Goal: Task Accomplishment & Management: Manage account settings

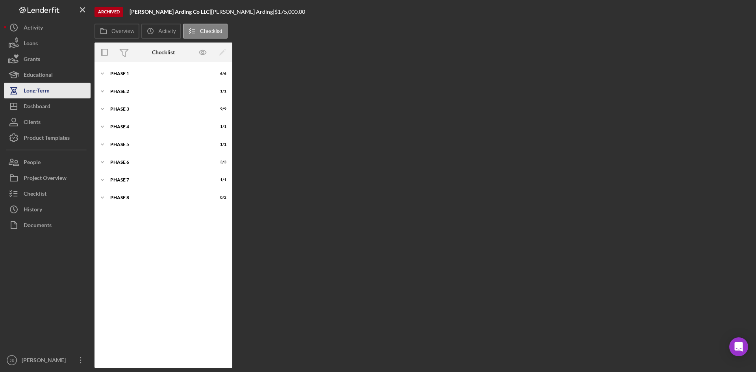
click at [41, 89] on div "Long-Term" at bounding box center [37, 92] width 26 height 18
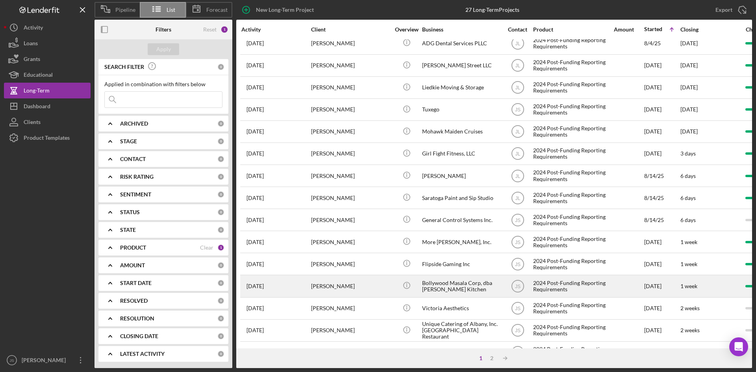
scroll to position [214, 0]
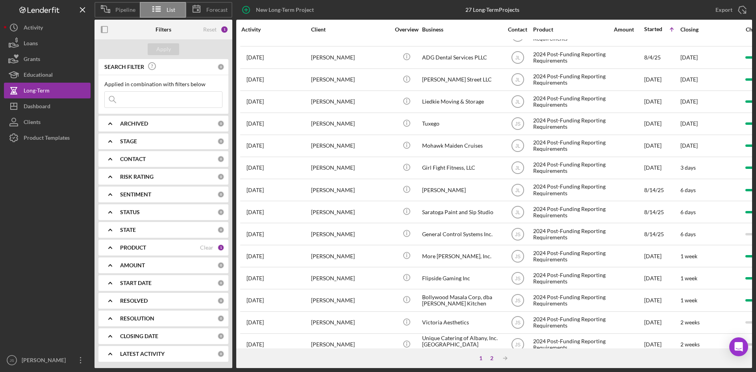
click at [490, 358] on div "2" at bounding box center [492, 358] width 11 height 6
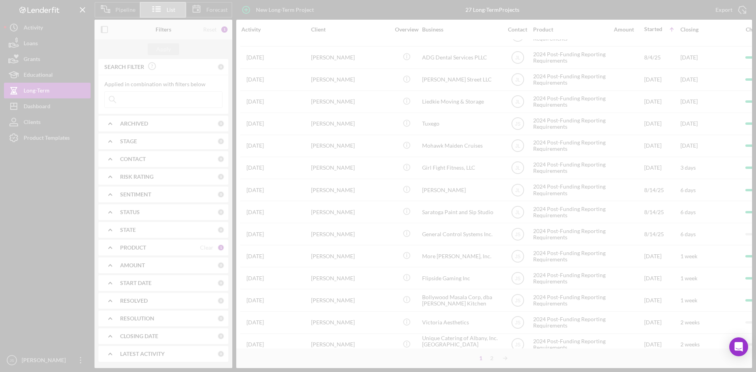
scroll to position [0, 0]
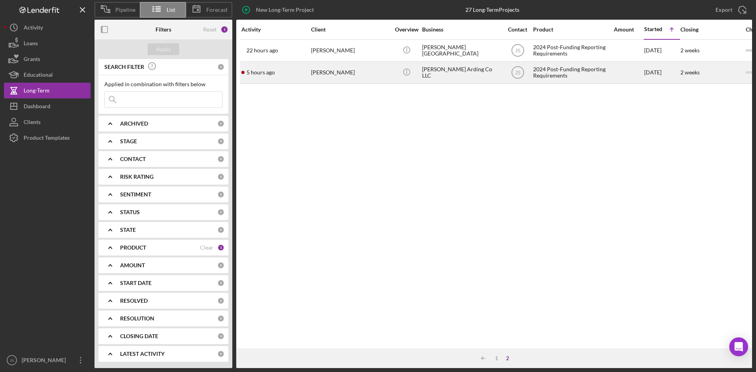
click at [444, 73] on div "[PERSON_NAME] Arding Co LLC" at bounding box center [461, 72] width 79 height 21
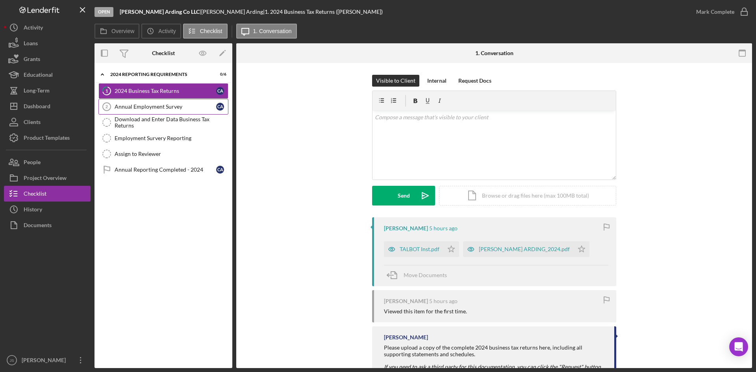
click at [158, 103] on link "Annual Employment Survey 2 Annual Employment Survey C A" at bounding box center [163, 107] width 130 height 16
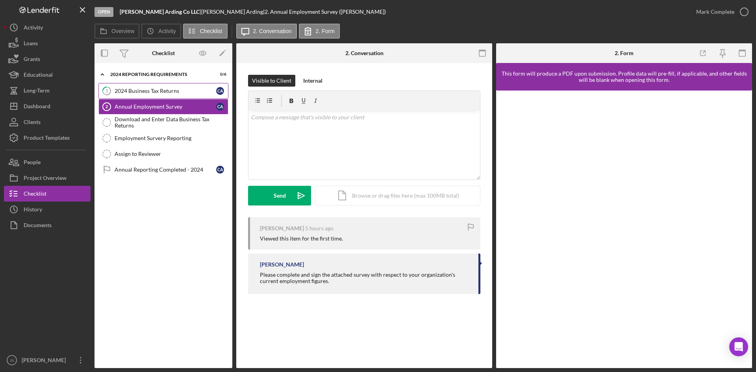
click at [130, 93] on div "2024 Business Tax Returns" at bounding box center [166, 91] width 102 height 6
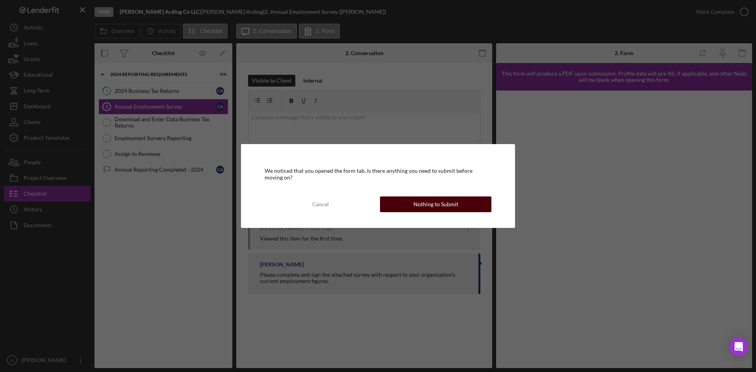
click at [461, 211] on button "Nothing to Submit" at bounding box center [435, 205] width 111 height 16
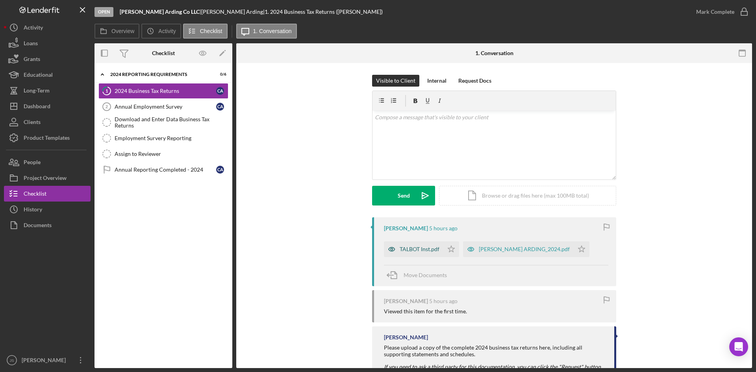
click at [417, 251] on div "TALBOT Inst.pdf" at bounding box center [420, 249] width 40 height 6
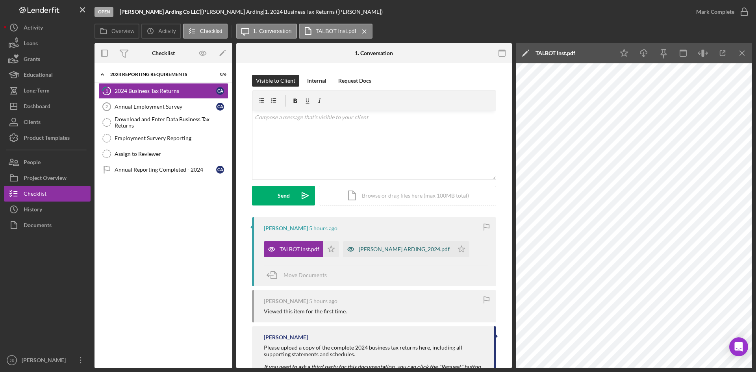
click at [366, 249] on div "[PERSON_NAME] ARDING_2024.pdf" at bounding box center [404, 249] width 91 height 6
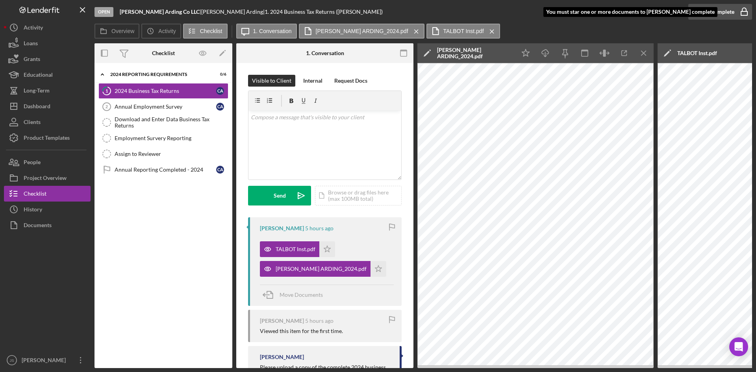
click at [720, 13] on div "Mark Complete" at bounding box center [715, 12] width 38 height 16
click at [371, 269] on icon "Icon/Star" at bounding box center [379, 269] width 16 height 16
click at [744, 10] on icon "button" at bounding box center [745, 12] width 20 height 20
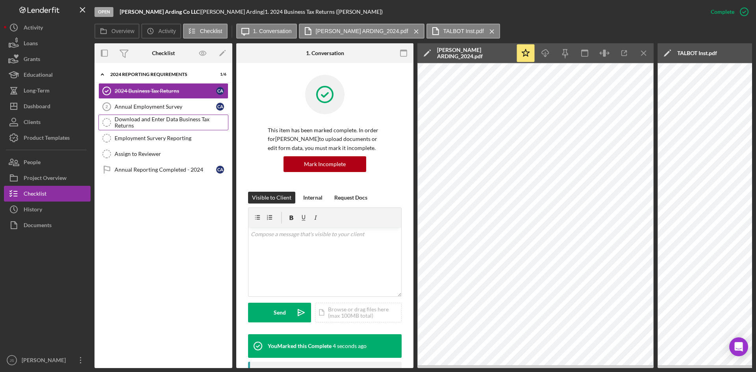
click at [158, 122] on div "Download and Enter Data Business Tax Returns" at bounding box center [171, 122] width 113 height 13
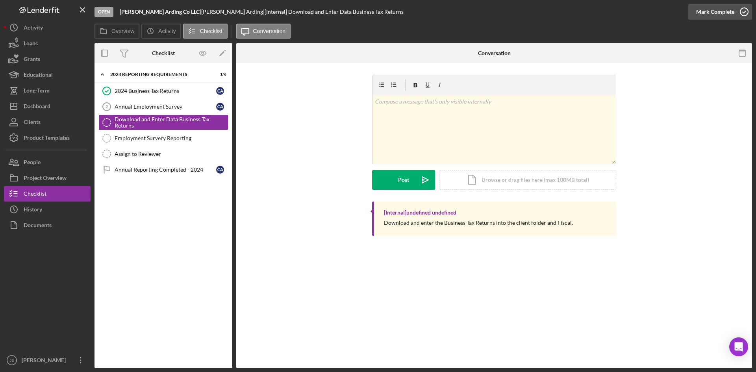
click at [741, 9] on icon "button" at bounding box center [745, 12] width 20 height 20
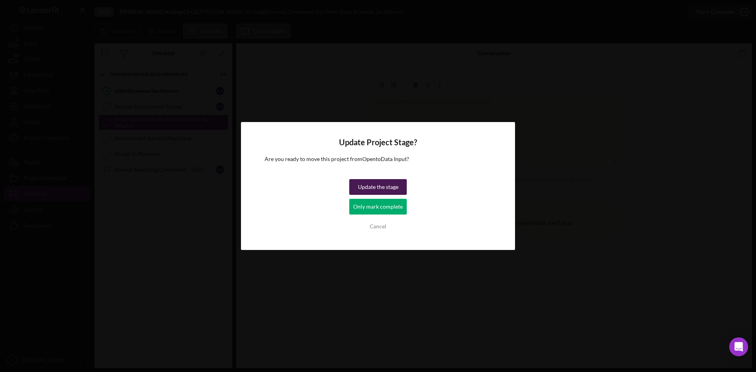
click at [373, 188] on div "Update the stage" at bounding box center [378, 187] width 41 height 16
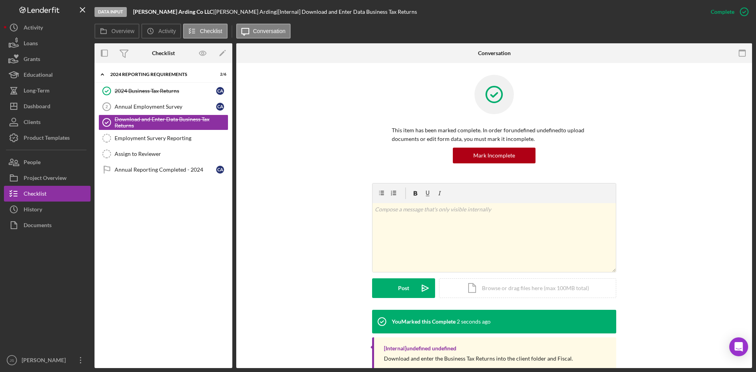
click at [279, 149] on div "This item has been marked complete. In order for undefined undefined to upload …" at bounding box center [494, 129] width 492 height 108
click at [41, 92] on div "Long-Term" at bounding box center [37, 92] width 26 height 18
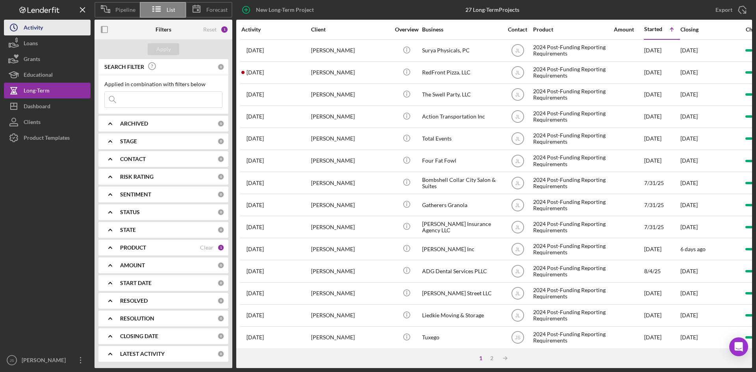
click at [22, 32] on icon "Icon/History" at bounding box center [14, 28] width 20 height 20
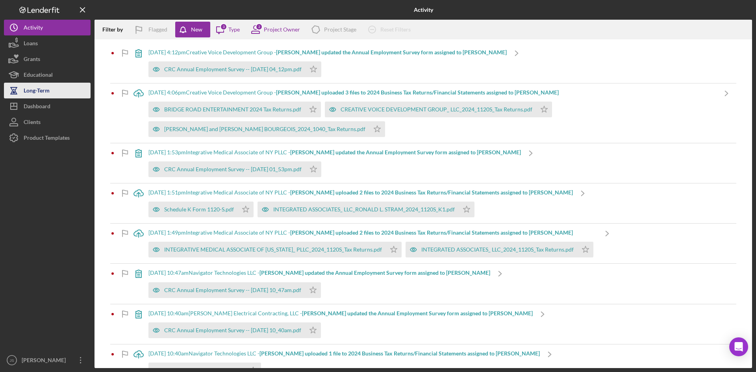
click at [41, 92] on div "Long-Term" at bounding box center [37, 92] width 26 height 18
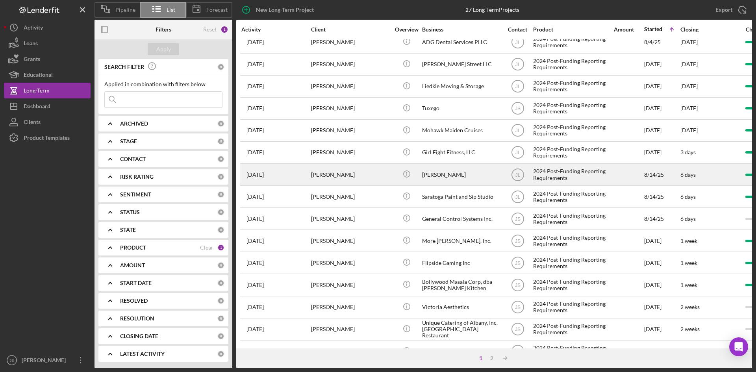
scroll to position [253, 0]
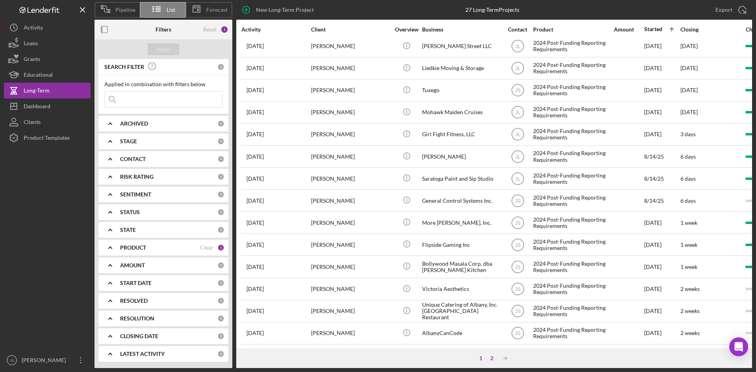
click at [493, 357] on div "2" at bounding box center [492, 358] width 11 height 6
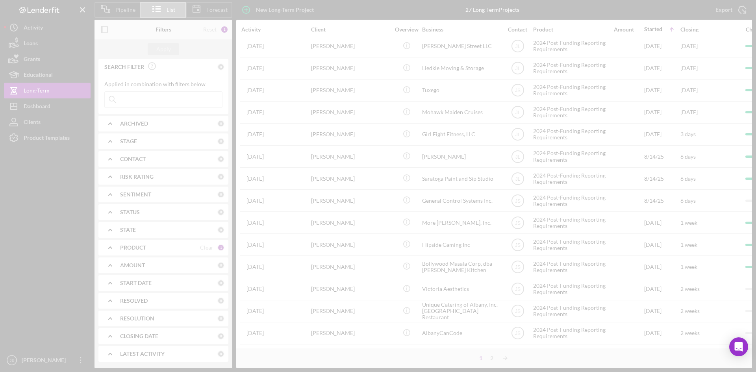
scroll to position [0, 0]
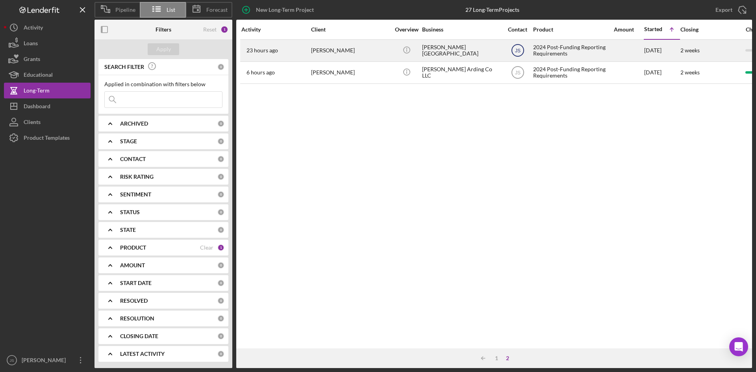
click at [508, 56] on icon "JS" at bounding box center [518, 51] width 20 height 20
click at [550, 52] on div "2024 Post-Funding Reporting Requirements" at bounding box center [572, 50] width 79 height 21
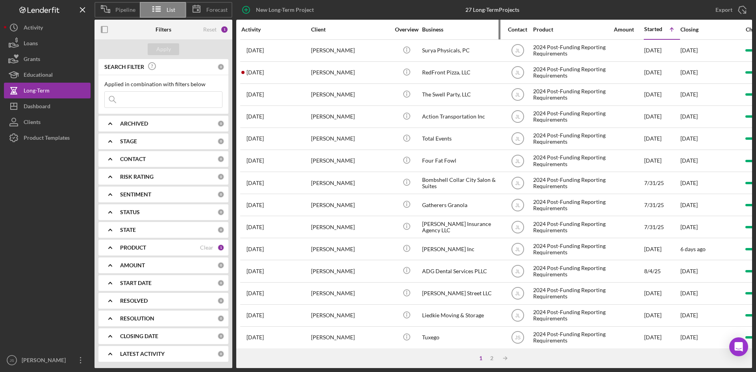
click at [431, 31] on div "Business" at bounding box center [461, 29] width 79 height 6
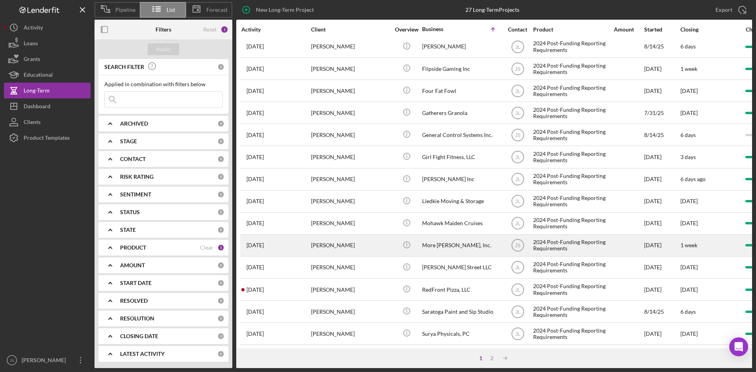
scroll to position [79, 0]
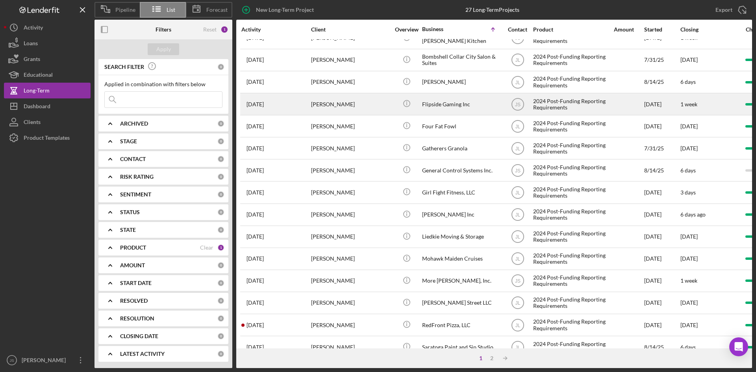
click at [443, 102] on div "Flipside Gaming Inc" at bounding box center [461, 104] width 79 height 21
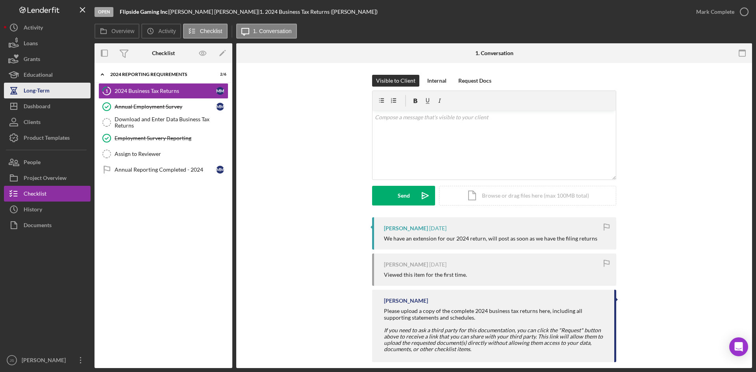
click at [51, 88] on button "Long-Term" at bounding box center [47, 91] width 87 height 16
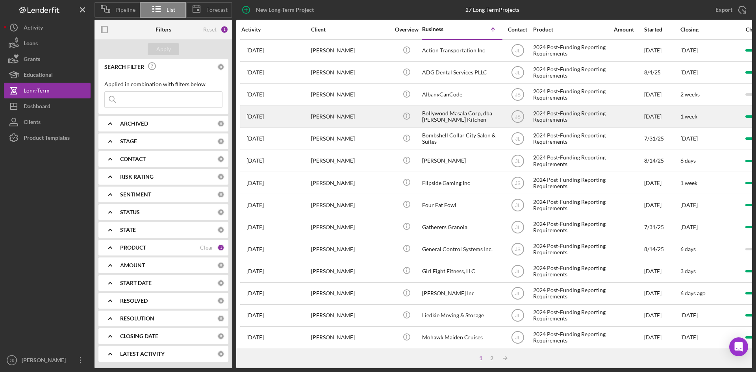
click at [445, 115] on div "Bollywood Masala Corp, dba [PERSON_NAME] Kitchen" at bounding box center [461, 116] width 79 height 21
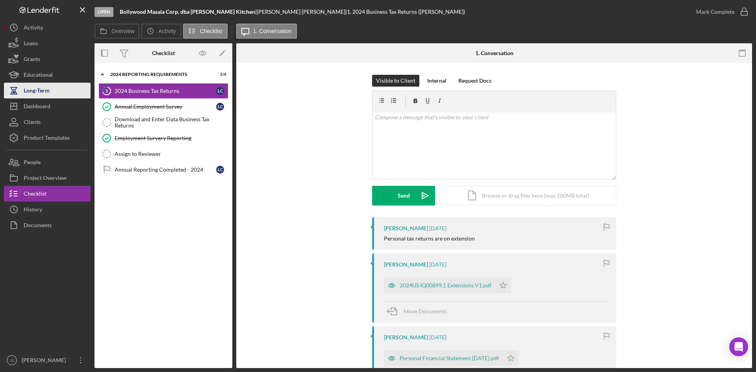
click at [44, 95] on div "Long-Term" at bounding box center [37, 92] width 26 height 18
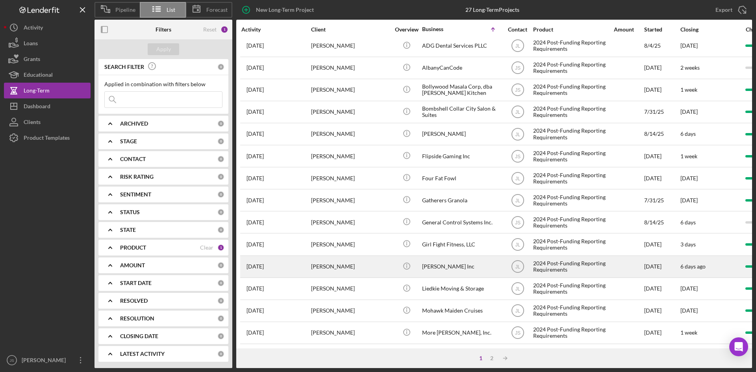
scroll to position [79, 0]
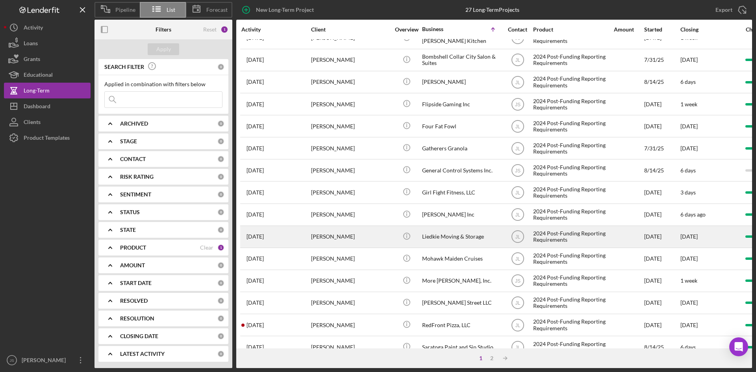
click at [444, 236] on div "Liedkie Moving & Storage" at bounding box center [461, 237] width 79 height 21
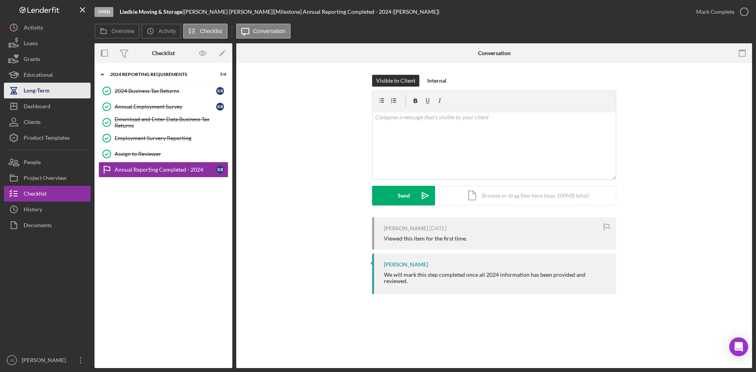
click at [59, 92] on button "Long-Term" at bounding box center [47, 91] width 87 height 16
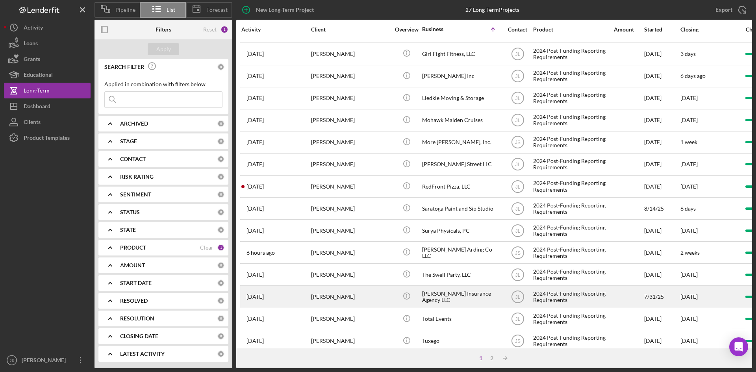
scroll to position [253, 0]
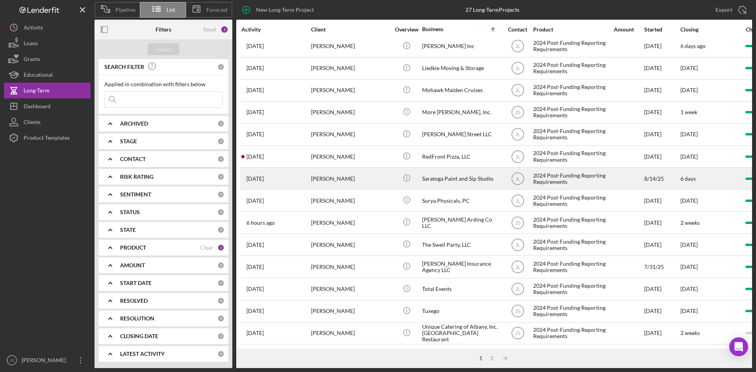
click at [457, 175] on div "Saratoga Paint and Sip Studio" at bounding box center [461, 178] width 79 height 21
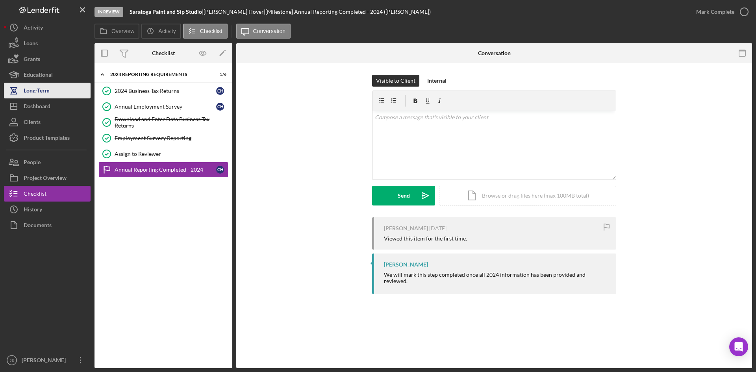
click at [53, 91] on button "Long-Term" at bounding box center [47, 91] width 87 height 16
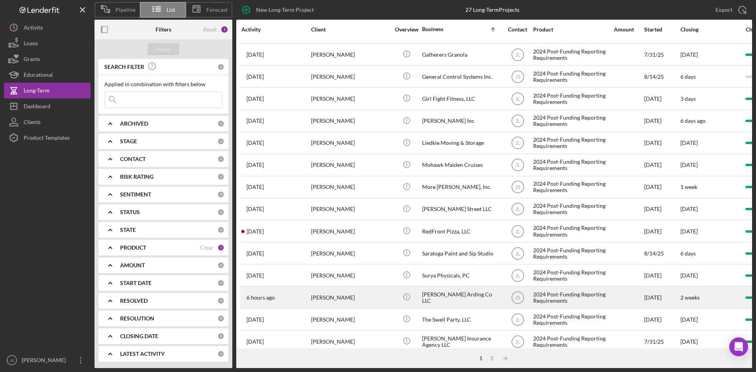
scroll to position [253, 0]
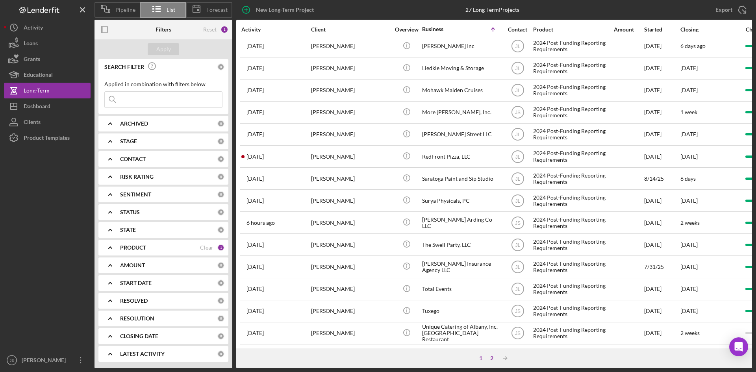
click at [492, 357] on div "2" at bounding box center [492, 358] width 11 height 6
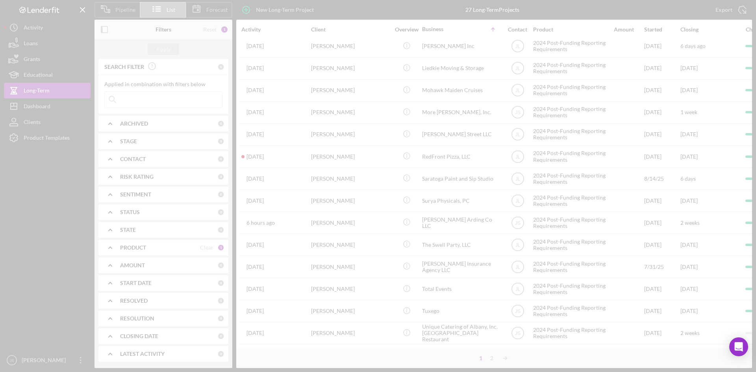
scroll to position [0, 0]
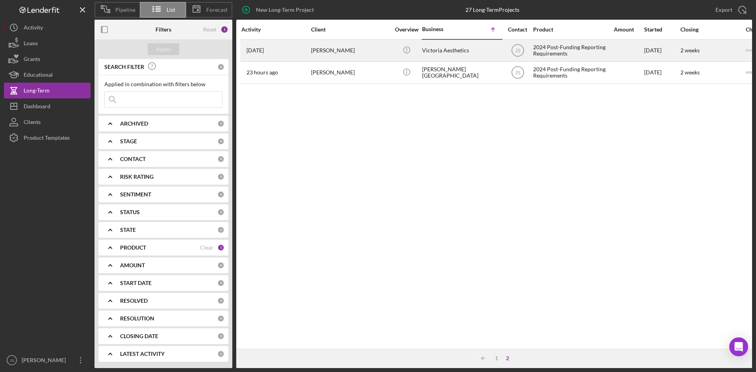
click at [463, 48] on div "Victoria Aesthetics" at bounding box center [461, 50] width 79 height 21
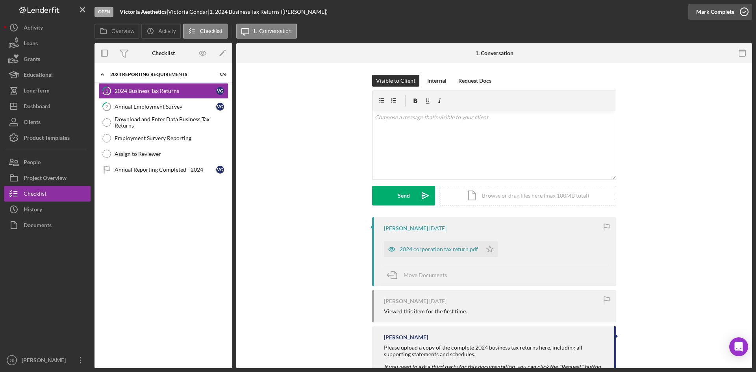
click at [747, 9] on icon "button" at bounding box center [745, 12] width 20 height 20
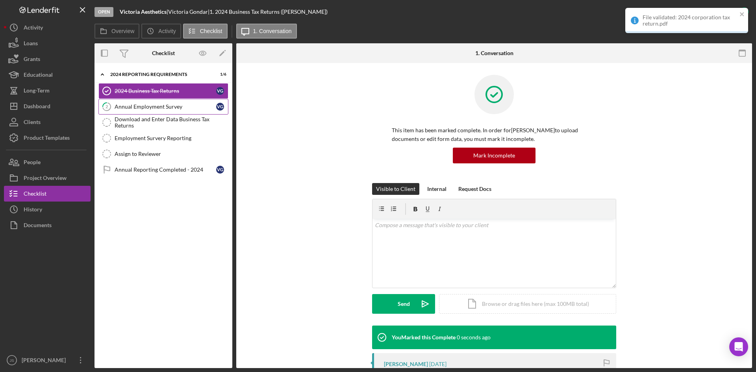
click at [149, 105] on div "Annual Employment Survey" at bounding box center [166, 107] width 102 height 6
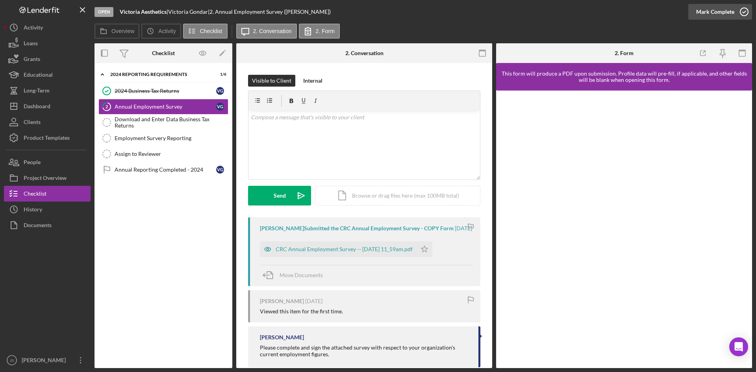
click at [745, 13] on icon "button" at bounding box center [745, 12] width 20 height 20
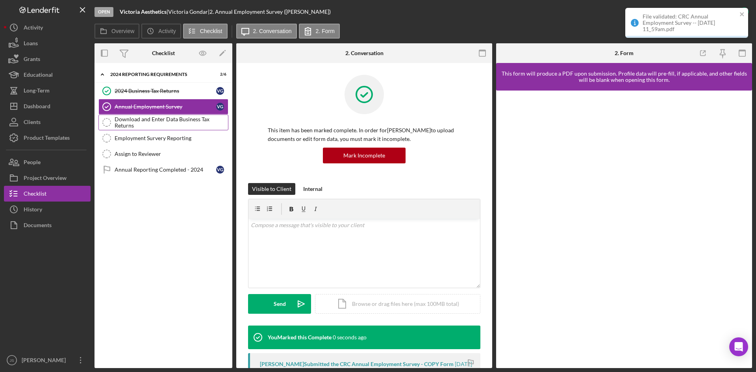
click at [125, 123] on div "Download and Enter Data Business Tax Returns" at bounding box center [171, 122] width 113 height 13
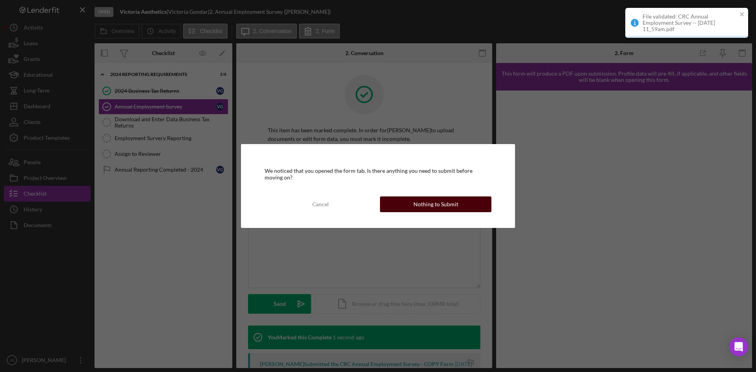
click at [454, 204] on div "Nothing to Submit" at bounding box center [436, 205] width 45 height 16
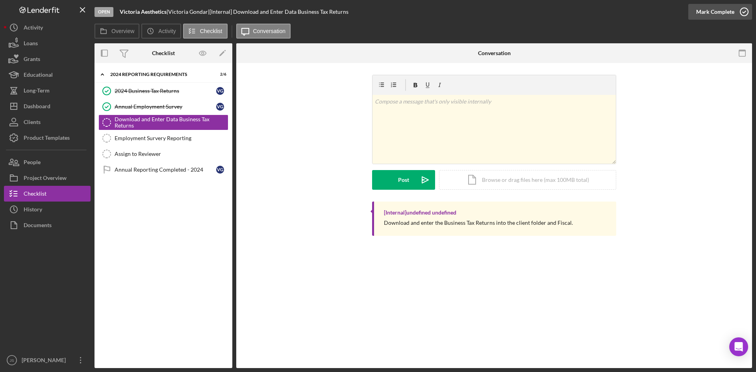
click at [744, 14] on icon "button" at bounding box center [745, 12] width 20 height 20
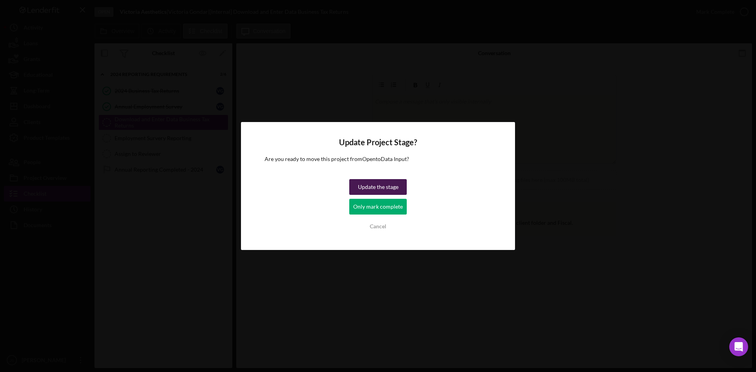
click at [385, 189] on div "Update the stage" at bounding box center [378, 187] width 41 height 16
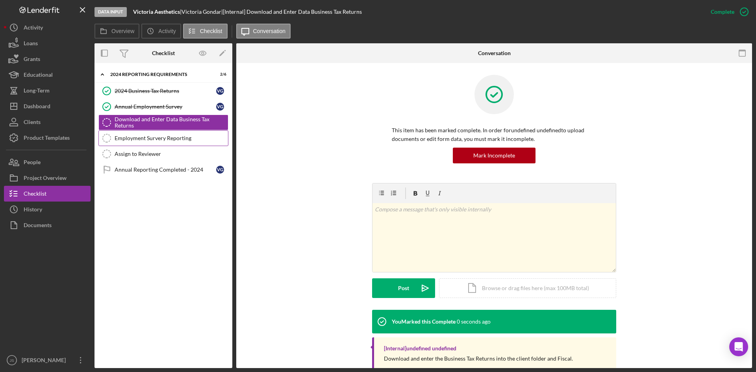
click at [141, 137] on div "Employment Survery Reporting" at bounding box center [171, 138] width 113 height 6
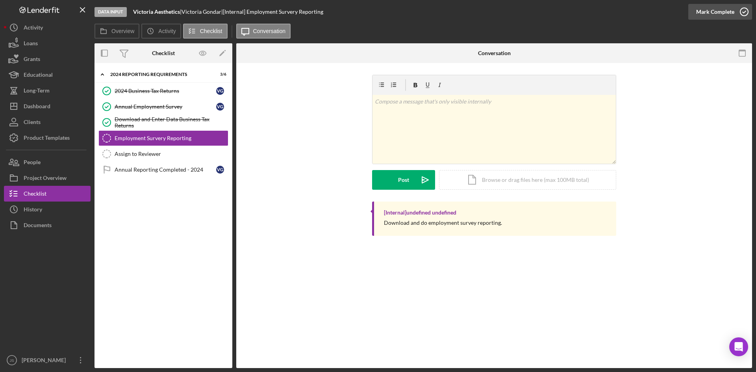
click at [747, 13] on icon "button" at bounding box center [745, 12] width 20 height 20
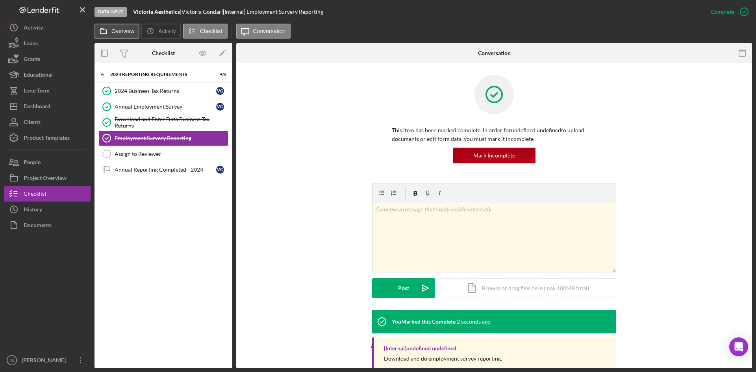
click at [123, 29] on label "Overview" at bounding box center [122, 31] width 23 height 6
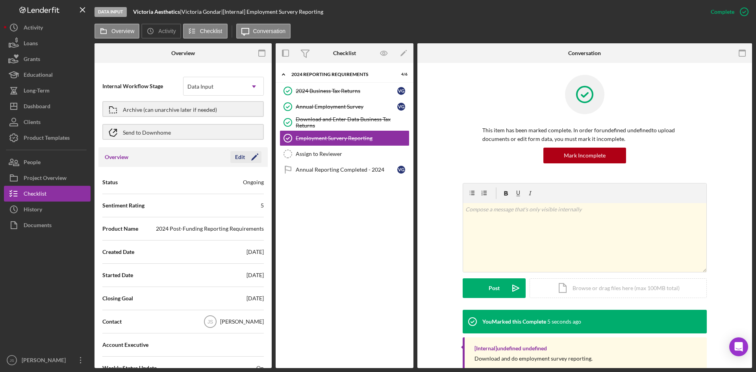
click at [240, 157] on div "Edit" at bounding box center [240, 157] width 10 height 12
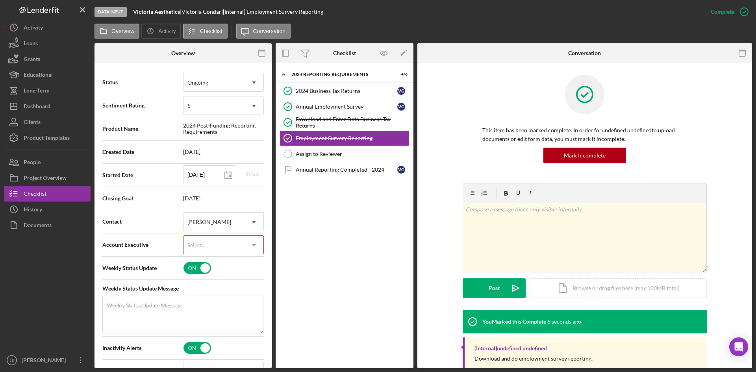
scroll to position [158, 0]
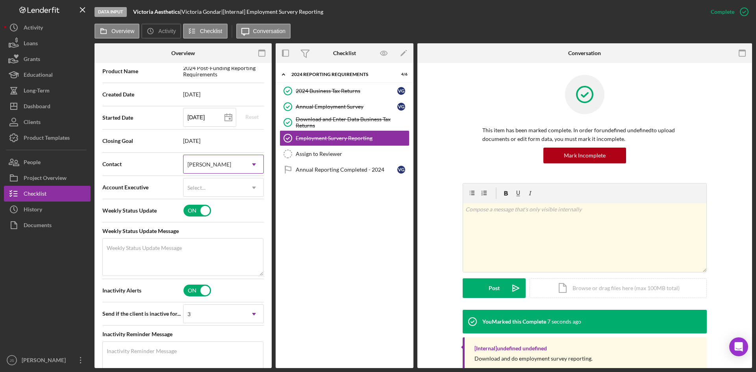
click at [235, 167] on div "[PERSON_NAME]" at bounding box center [214, 165] width 61 height 18
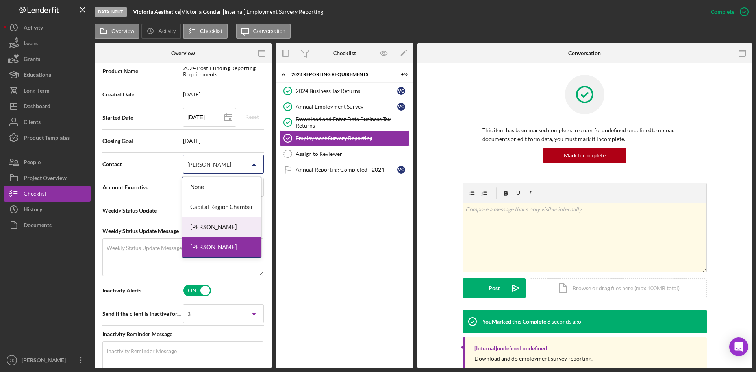
click at [229, 224] on div "[PERSON_NAME]" at bounding box center [221, 227] width 79 height 20
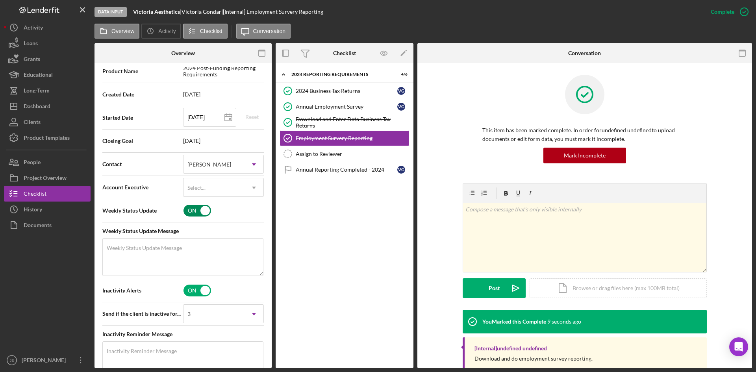
click at [192, 210] on input "checkbox" at bounding box center [198, 211] width 28 height 12
checkbox input "false"
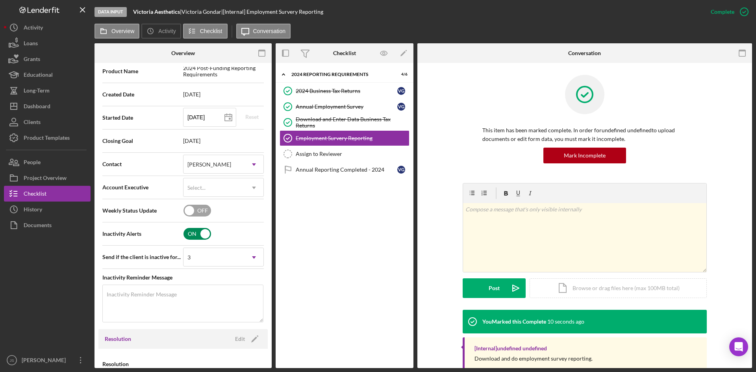
click at [190, 239] on input "checkbox" at bounding box center [198, 234] width 28 height 12
checkbox input "false"
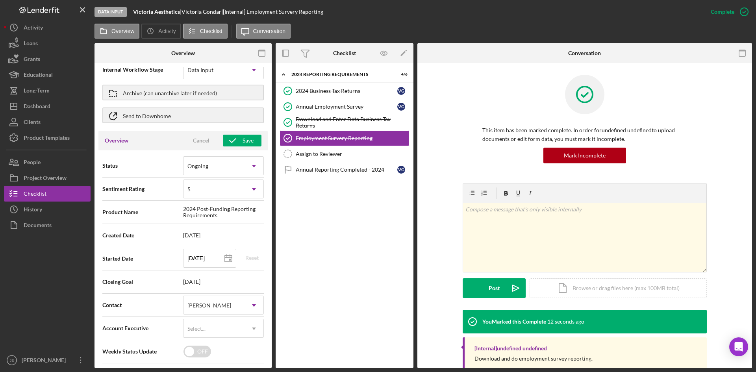
scroll to position [0, 0]
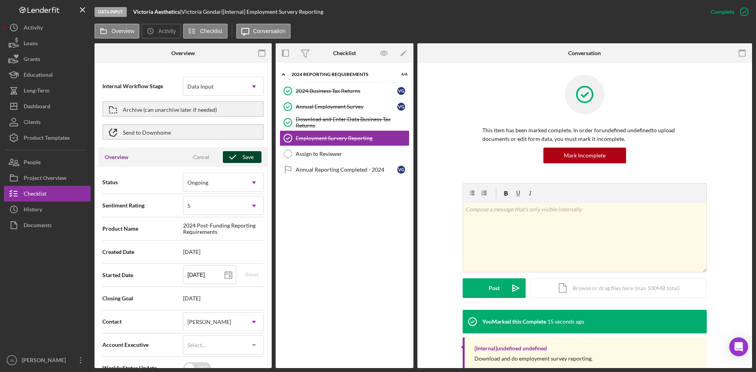
click at [238, 160] on icon "button" at bounding box center [233, 157] width 20 height 20
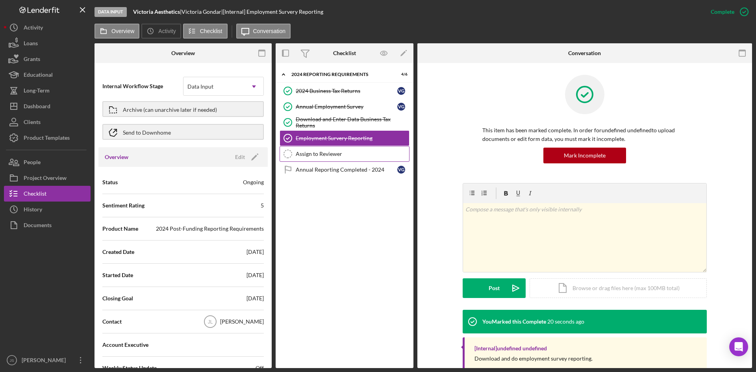
click at [324, 154] on div "Assign to Reviewer" at bounding box center [352, 154] width 113 height 6
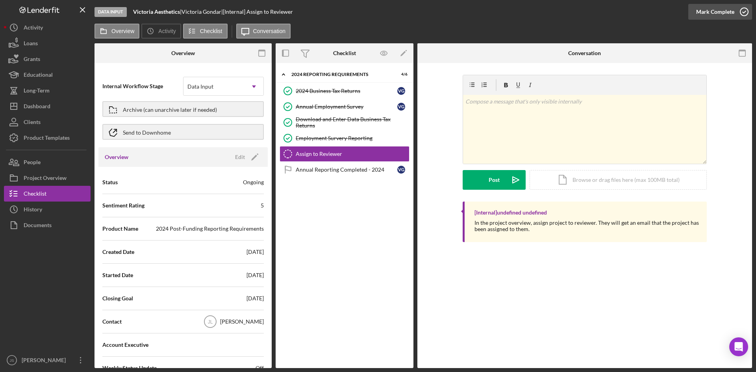
click at [742, 9] on icon "button" at bounding box center [745, 12] width 20 height 20
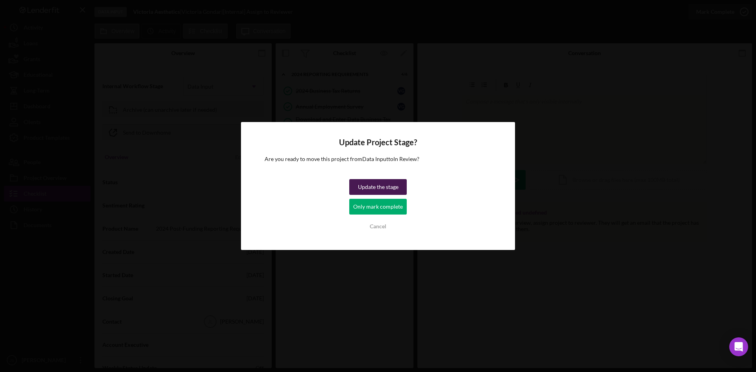
click at [366, 190] on div "Update the stage" at bounding box center [378, 187] width 41 height 16
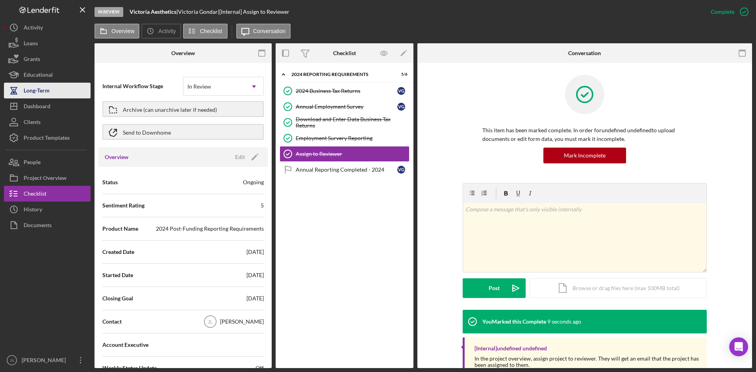
click at [16, 84] on icon "button" at bounding box center [14, 91] width 20 height 20
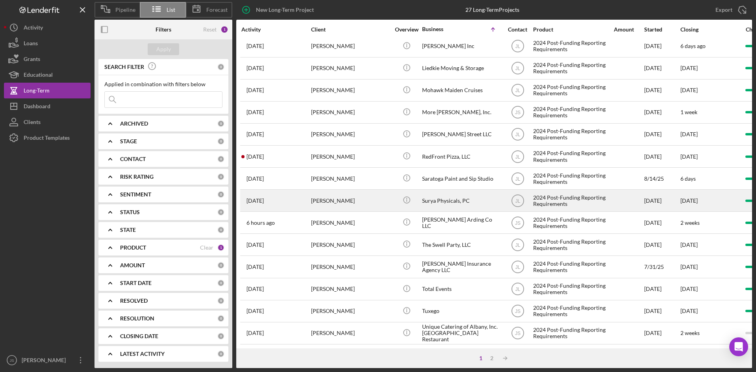
scroll to position [253, 0]
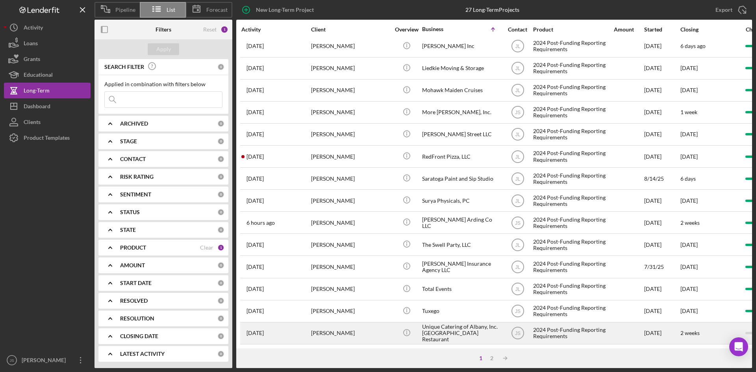
click at [454, 326] on div "Unique Catering of Albany, Inc. [GEOGRAPHIC_DATA] Restaurant" at bounding box center [461, 333] width 79 height 21
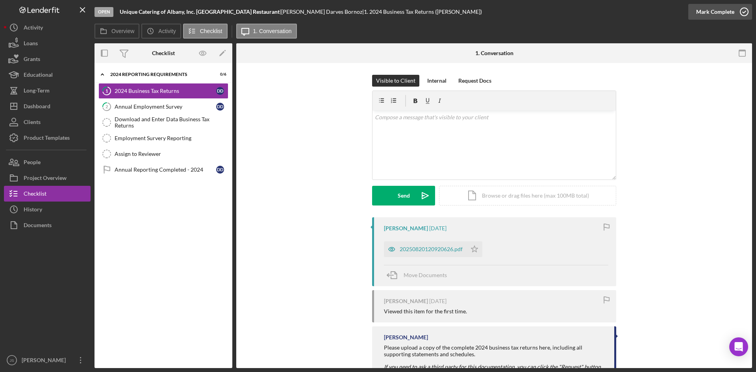
click at [745, 9] on icon "button" at bounding box center [745, 12] width 20 height 20
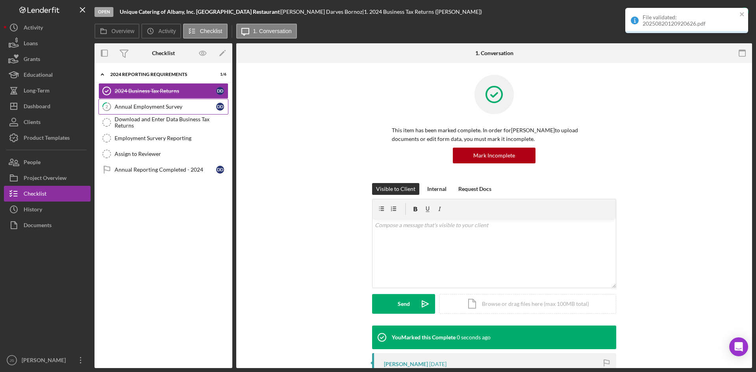
click at [151, 107] on div "Annual Employment Survey" at bounding box center [166, 107] width 102 height 6
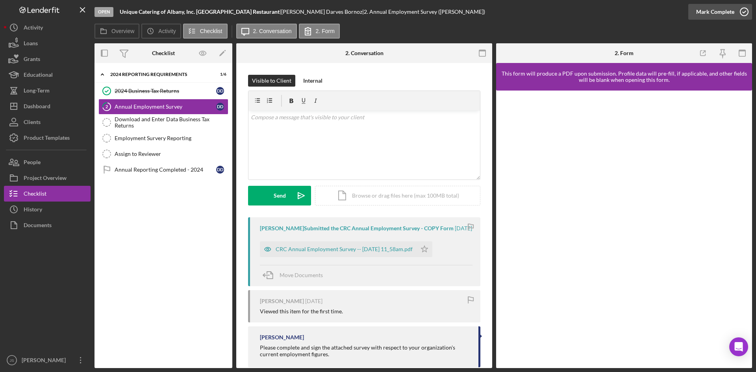
click at [743, 10] on icon "button" at bounding box center [745, 12] width 20 height 20
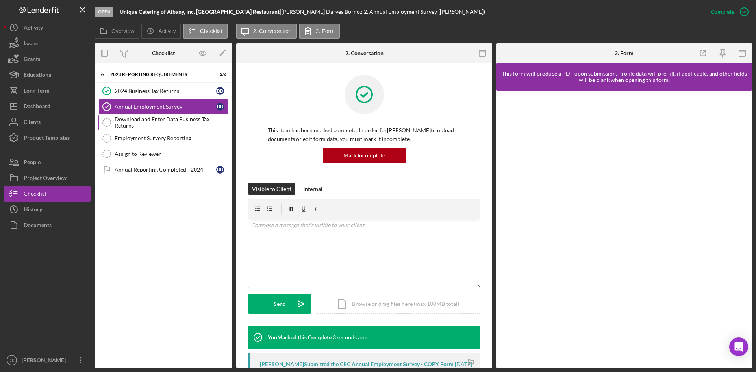
click at [144, 126] on div "Download and Enter Data Business Tax Returns" at bounding box center [171, 122] width 113 height 13
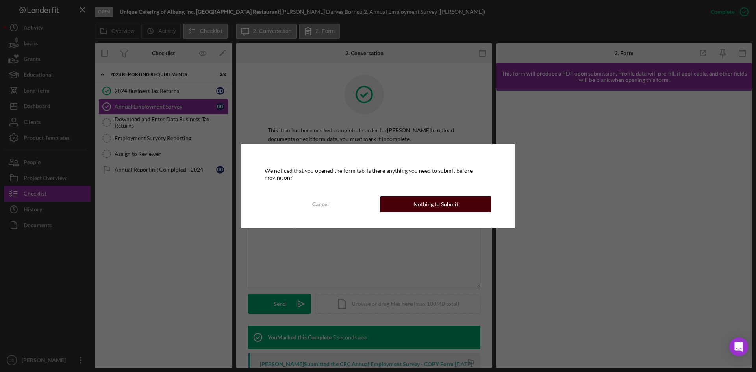
click at [425, 203] on div "Nothing to Submit" at bounding box center [436, 205] width 45 height 16
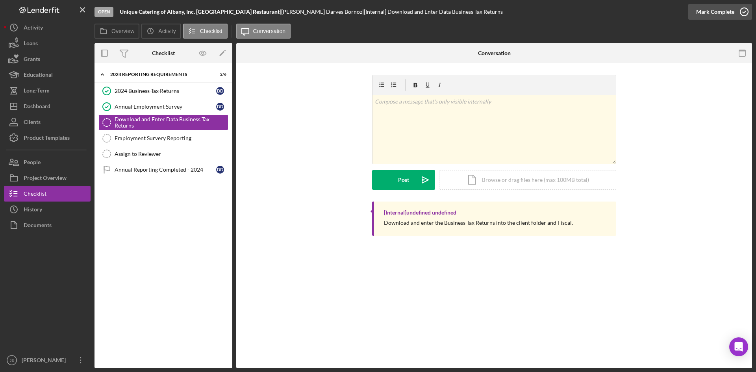
click at [745, 12] on icon "button" at bounding box center [745, 12] width 20 height 20
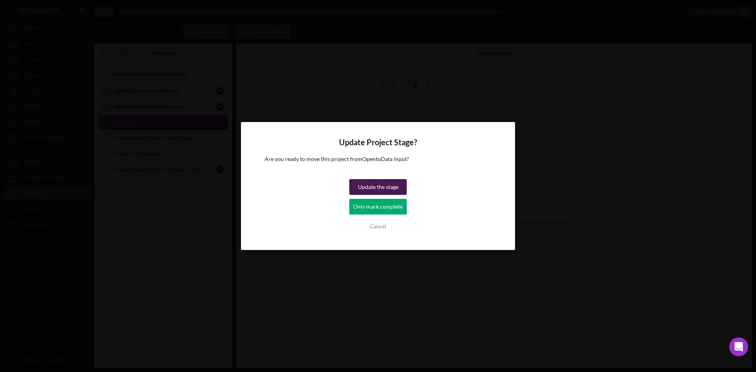
click at [378, 186] on div "Update the stage" at bounding box center [378, 187] width 41 height 16
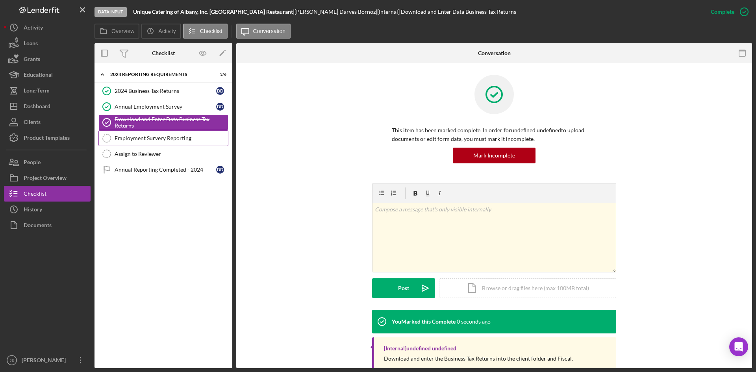
click at [176, 138] on div "Employment Survery Reporting" at bounding box center [171, 138] width 113 height 6
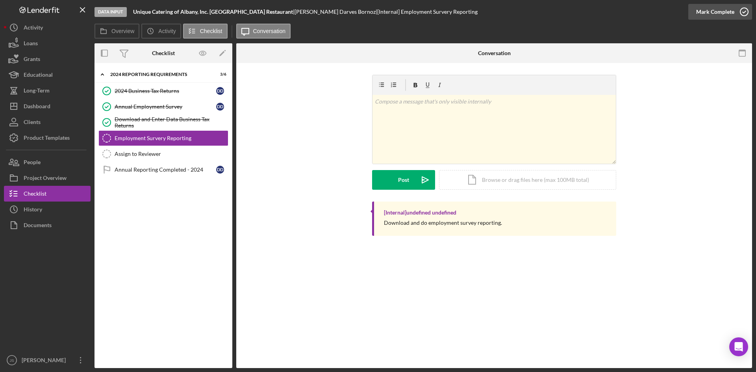
click at [742, 12] on icon "button" at bounding box center [745, 12] width 20 height 20
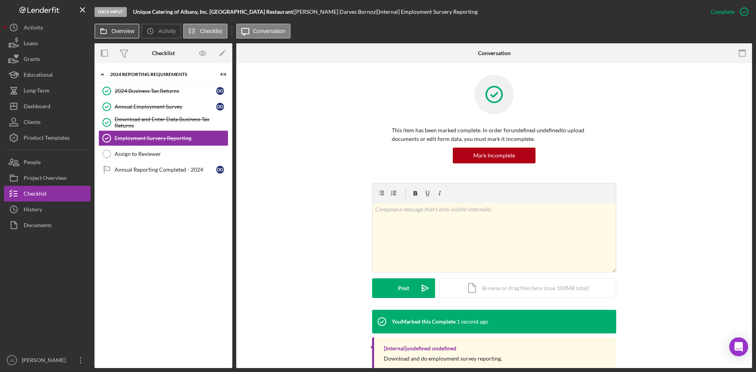
click at [115, 33] on label "Overview" at bounding box center [122, 31] width 23 height 6
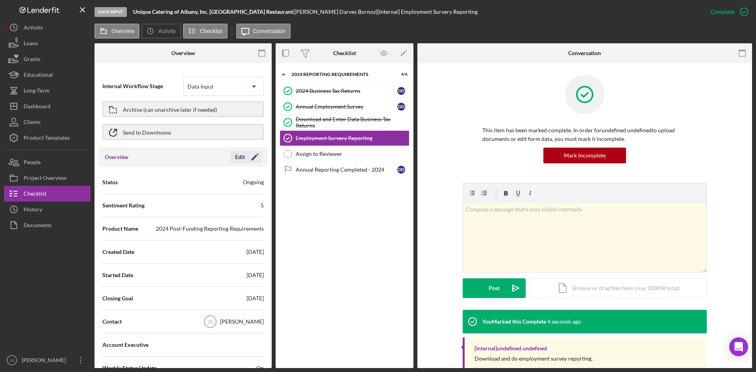
click at [240, 155] on div "Edit" at bounding box center [240, 157] width 10 height 12
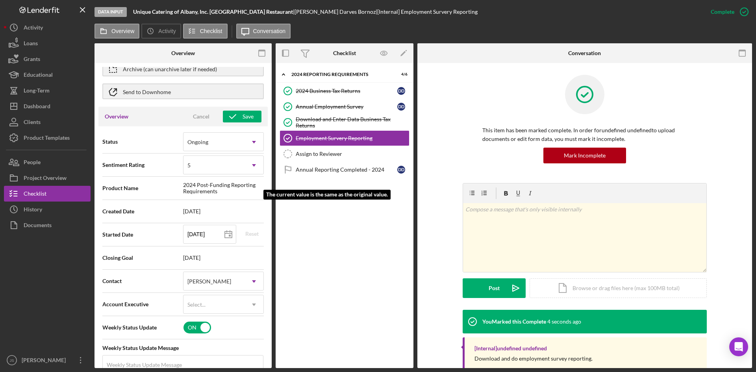
scroll to position [79, 0]
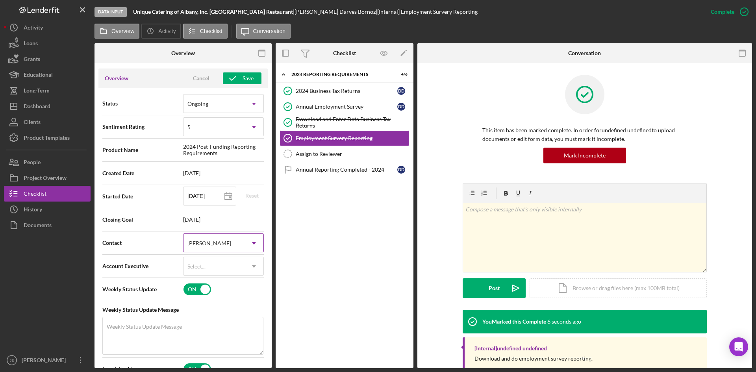
click at [218, 242] on div "[PERSON_NAME]" at bounding box center [210, 243] width 44 height 6
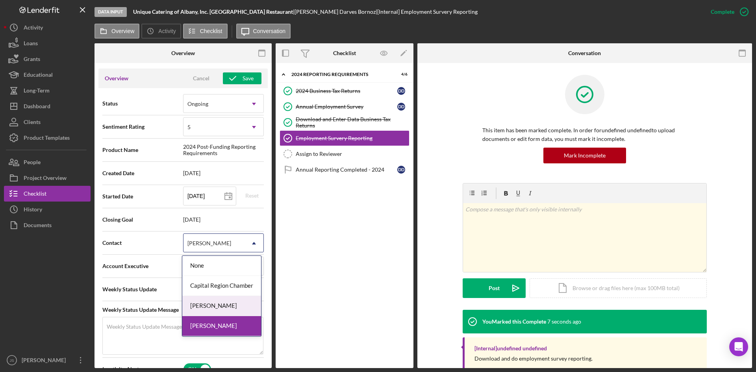
click at [217, 305] on div "[PERSON_NAME]" at bounding box center [221, 306] width 79 height 20
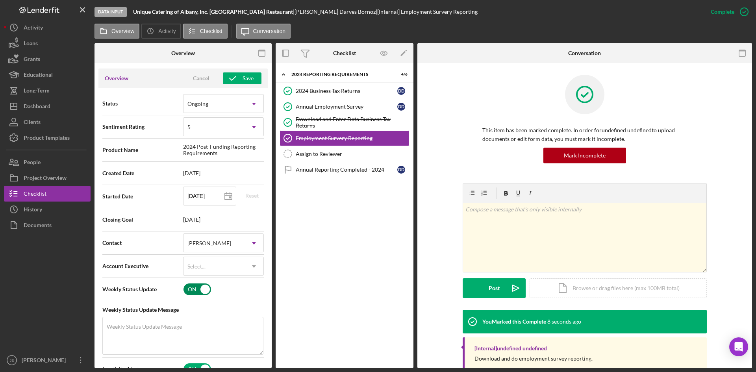
click at [188, 288] on input "checkbox" at bounding box center [198, 290] width 28 height 12
checkbox input "false"
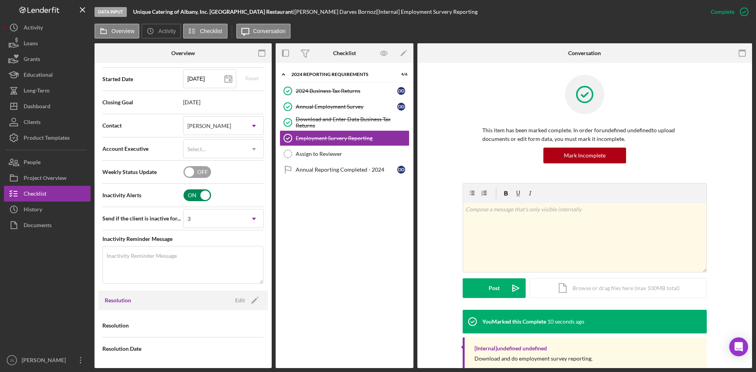
click at [192, 193] on input "checkbox" at bounding box center [198, 195] width 28 height 12
checkbox input "false"
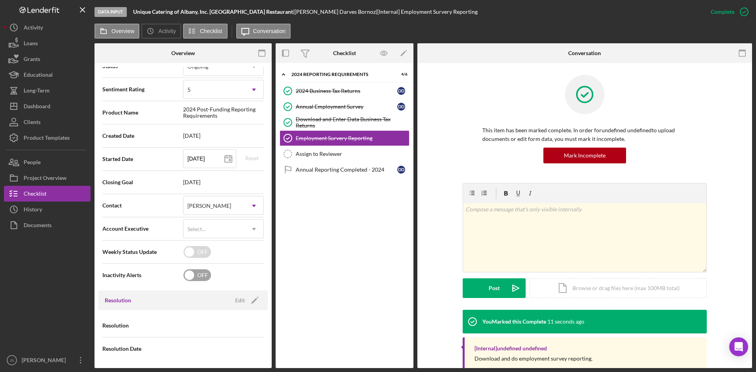
scroll to position [0, 0]
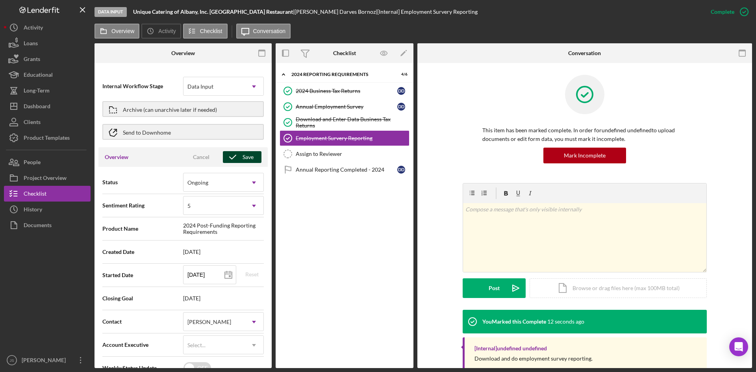
click at [233, 158] on icon "button" at bounding box center [233, 157] width 20 height 20
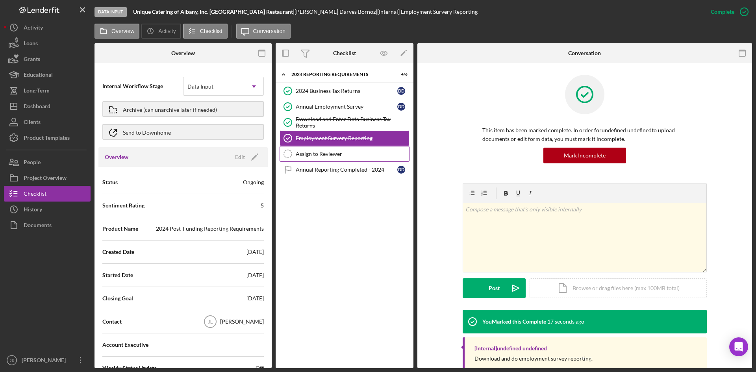
click at [315, 149] on link "Assign to Reviewer Assign to Reviewer" at bounding box center [345, 154] width 130 height 16
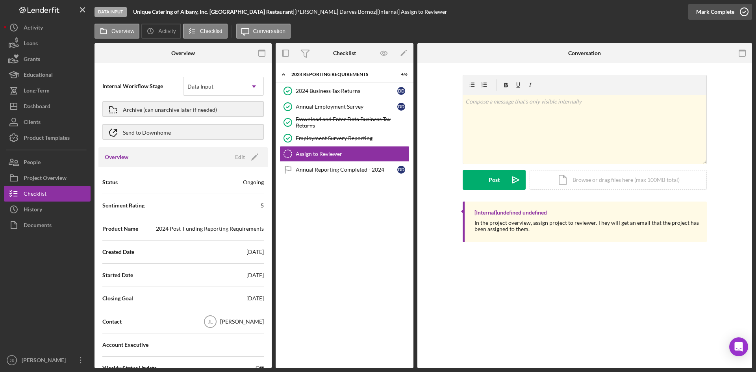
click at [746, 11] on icon "button" at bounding box center [745, 12] width 20 height 20
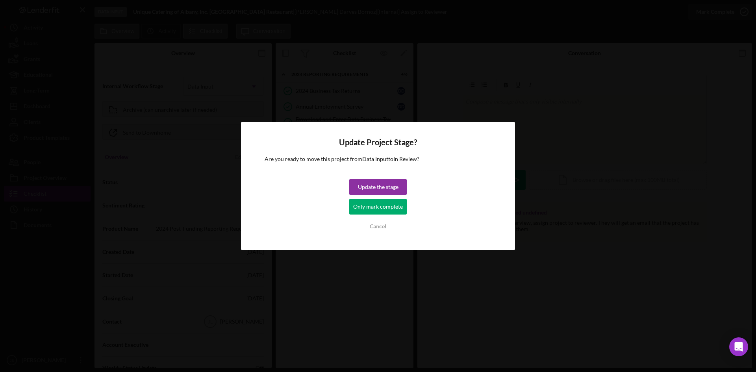
click at [372, 181] on div "Update the stage" at bounding box center [378, 187] width 41 height 16
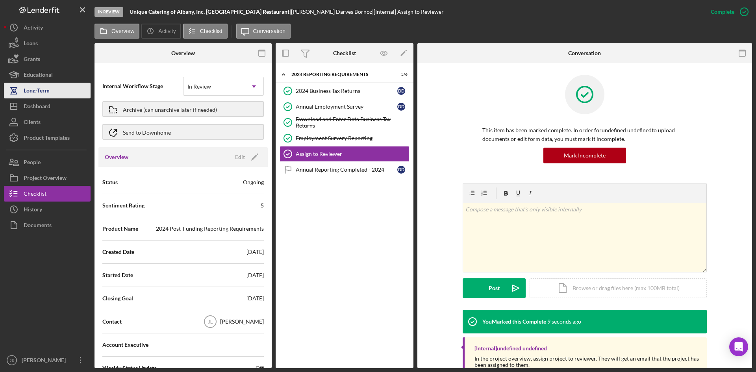
click at [41, 93] on div "Long-Term" at bounding box center [37, 92] width 26 height 18
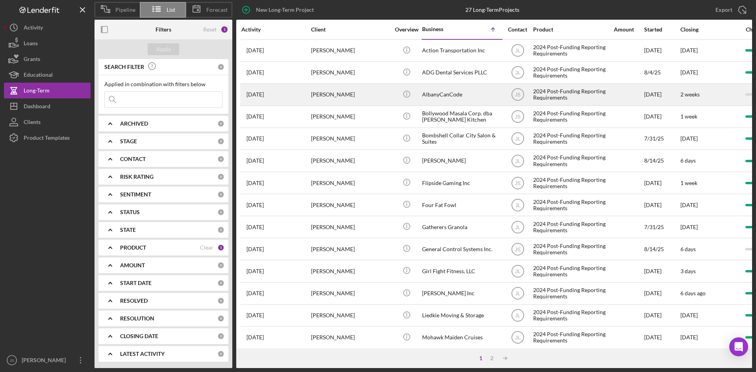
click at [453, 93] on div "AlbanyCanCode" at bounding box center [461, 94] width 79 height 21
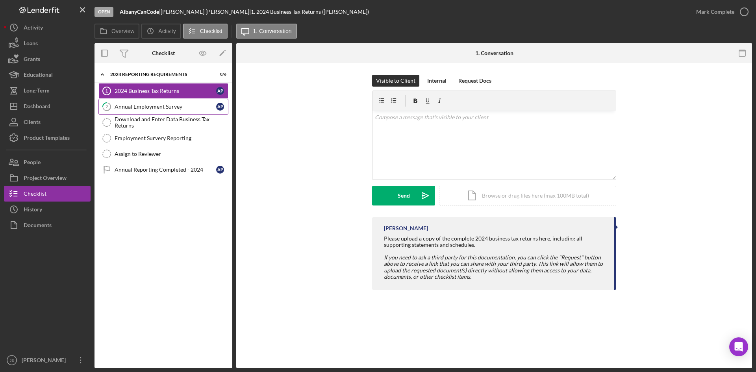
click at [195, 106] on div "Annual Employment Survey" at bounding box center [166, 107] width 102 height 6
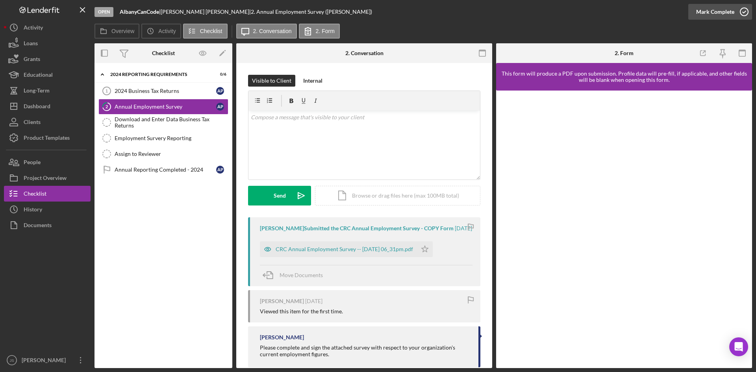
click at [742, 13] on icon "button" at bounding box center [745, 12] width 20 height 20
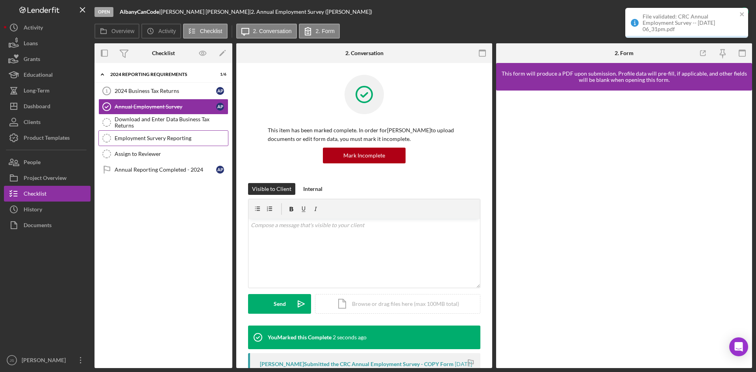
click at [180, 139] on div "Employment Survery Reporting" at bounding box center [171, 138] width 113 height 6
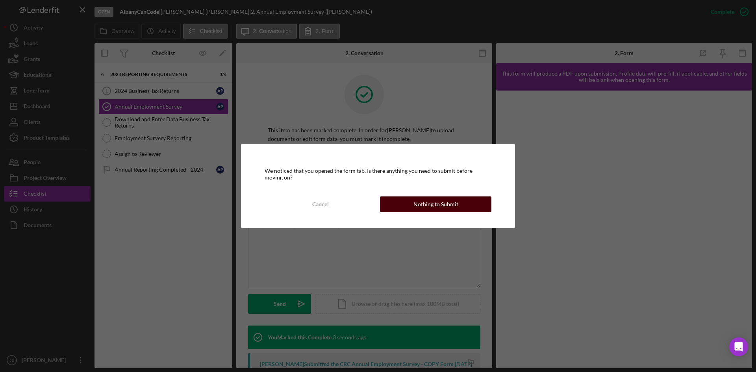
click at [420, 205] on div "Nothing to Submit" at bounding box center [436, 205] width 45 height 16
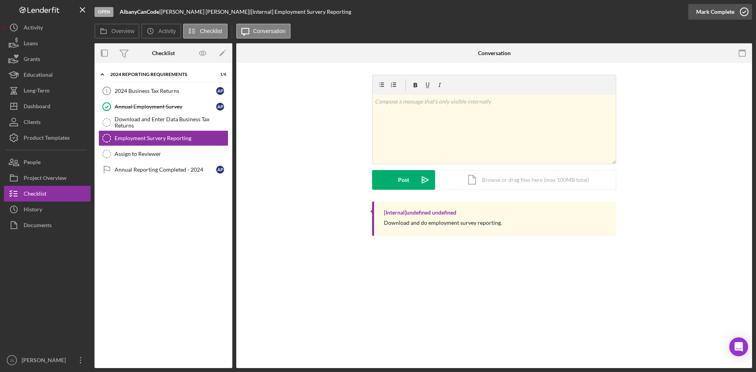
click at [743, 9] on icon "button" at bounding box center [745, 12] width 20 height 20
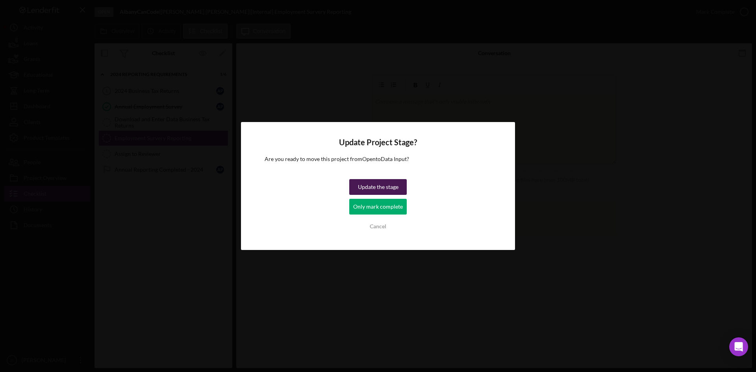
click at [383, 184] on div "Update the stage" at bounding box center [378, 187] width 41 height 16
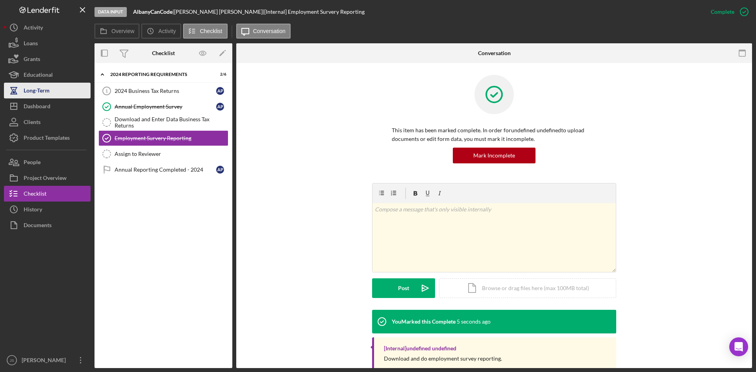
click at [34, 91] on div "Long-Term" at bounding box center [37, 92] width 26 height 18
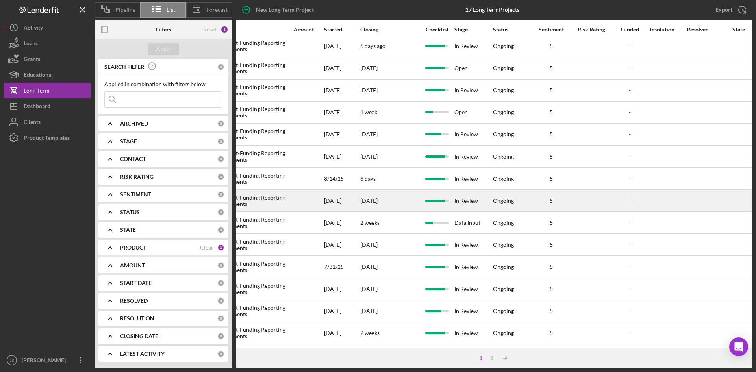
scroll to position [253, 320]
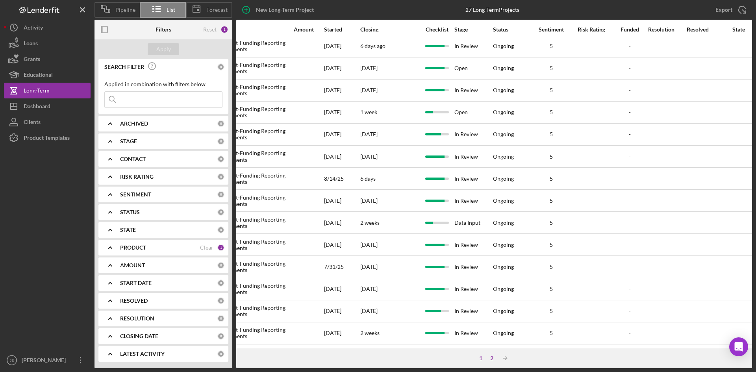
click at [492, 359] on div "2" at bounding box center [492, 358] width 11 height 6
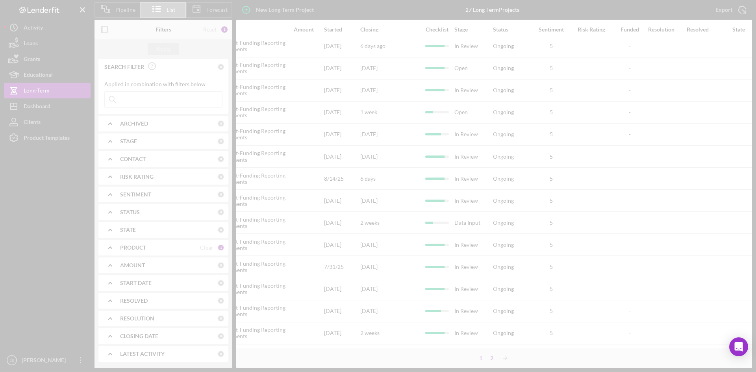
scroll to position [0, 320]
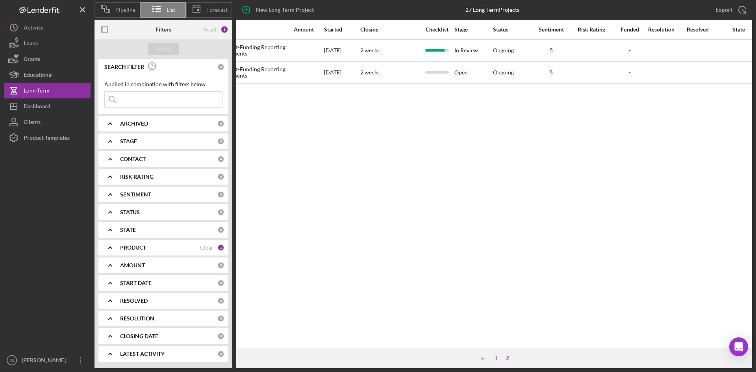
click at [496, 358] on div "1" at bounding box center [496, 358] width 11 height 6
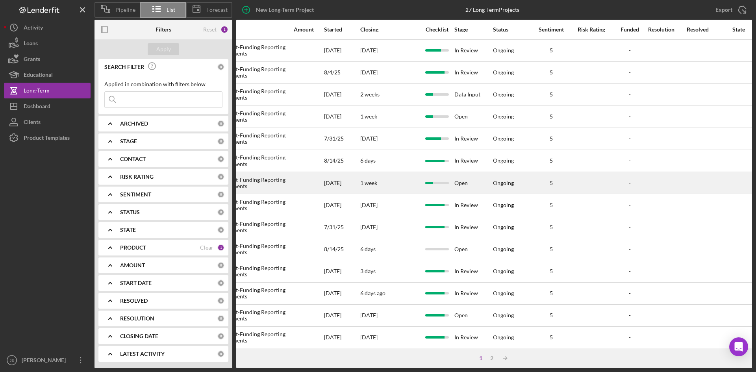
click at [301, 184] on div at bounding box center [309, 183] width 30 height 21
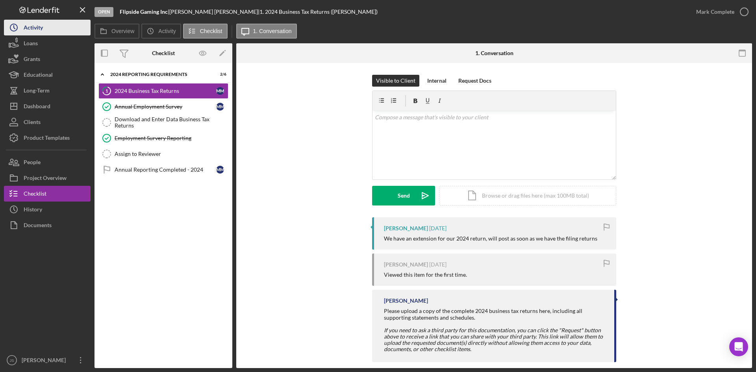
click at [54, 32] on button "Icon/History Activity" at bounding box center [47, 28] width 87 height 16
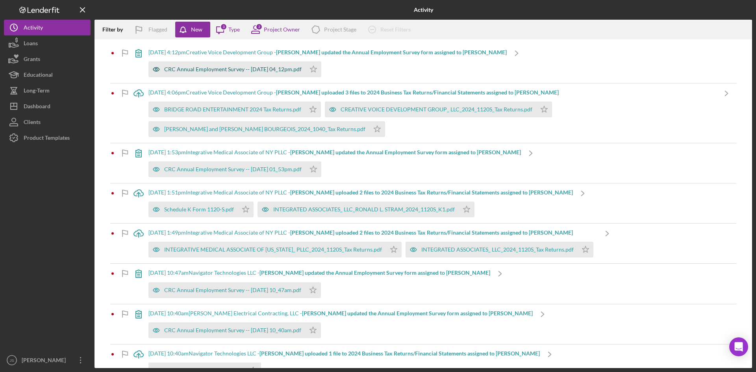
click at [243, 68] on div "CRC Annual Employment Survey -- [DATE] 04_12pm.pdf" at bounding box center [232, 69] width 137 height 6
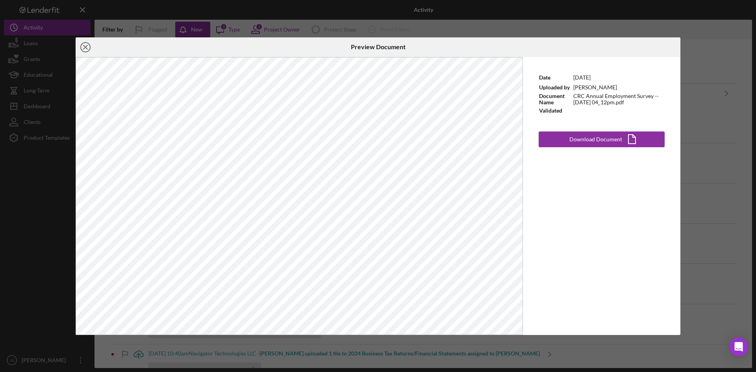
click at [87, 48] on icon "Icon/Close" at bounding box center [86, 47] width 20 height 20
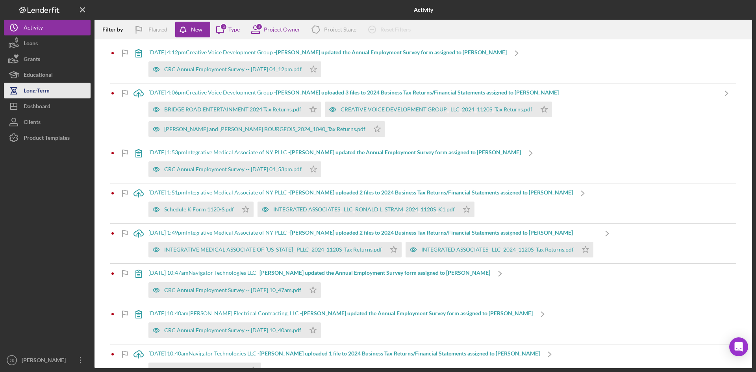
click at [58, 89] on button "Long-Term" at bounding box center [47, 91] width 87 height 16
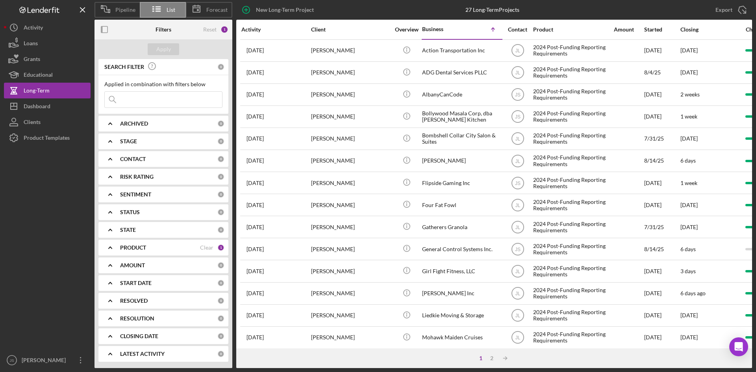
click at [174, 250] on div "PRODUCT" at bounding box center [160, 248] width 80 height 6
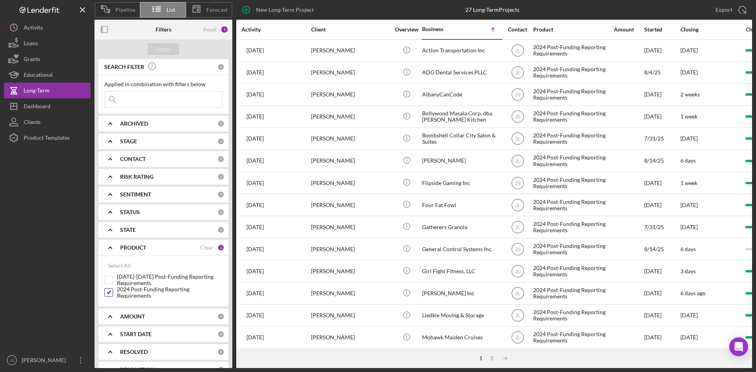
click at [108, 293] on input "2024 Post-Funding Reporting Requirements" at bounding box center [109, 293] width 8 height 8
checkbox input "false"
click at [110, 281] on input "[DATE]-[DATE] Post-Funding Reporting Requirements" at bounding box center [109, 280] width 8 height 8
checkbox input "true"
click at [171, 49] on button "Apply" at bounding box center [164, 49] width 32 height 12
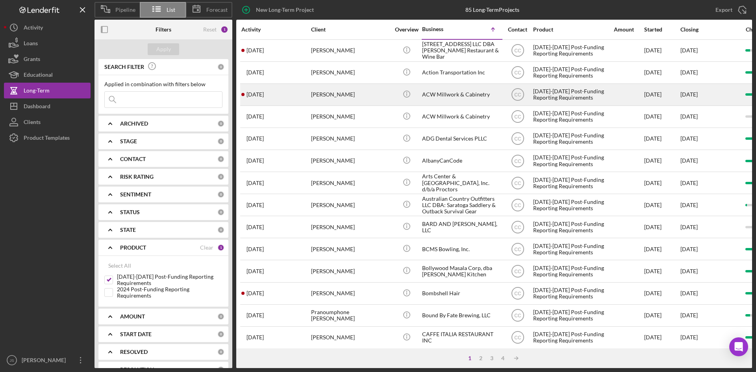
click at [360, 93] on div "[PERSON_NAME]" at bounding box center [350, 94] width 79 height 21
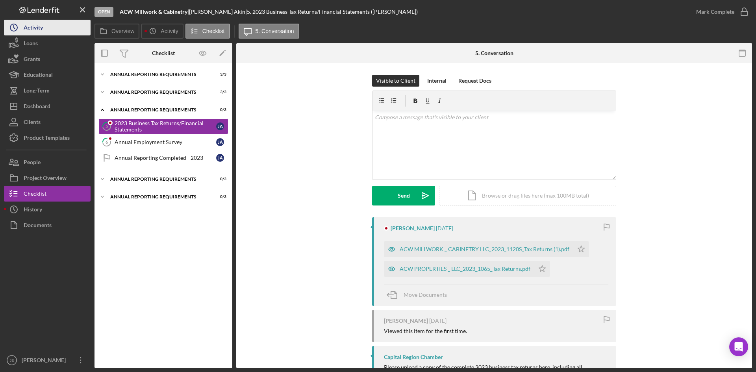
click at [35, 33] on div "Activity" at bounding box center [33, 29] width 19 height 18
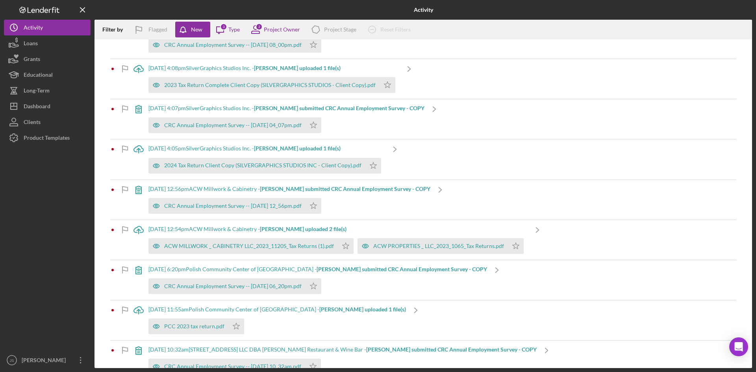
scroll to position [512, 0]
